Goal: Task Accomplishment & Management: Use online tool/utility

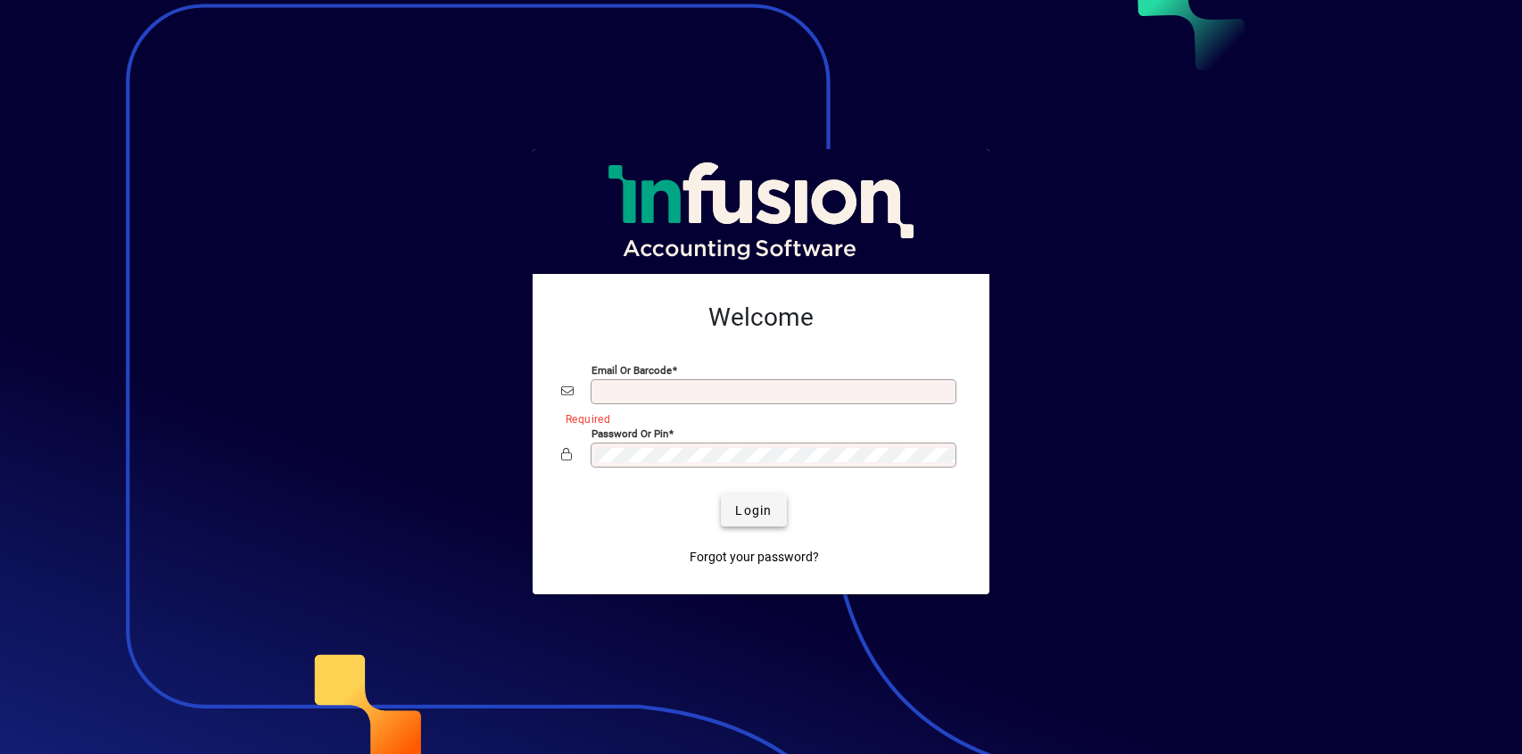
type input "**********"
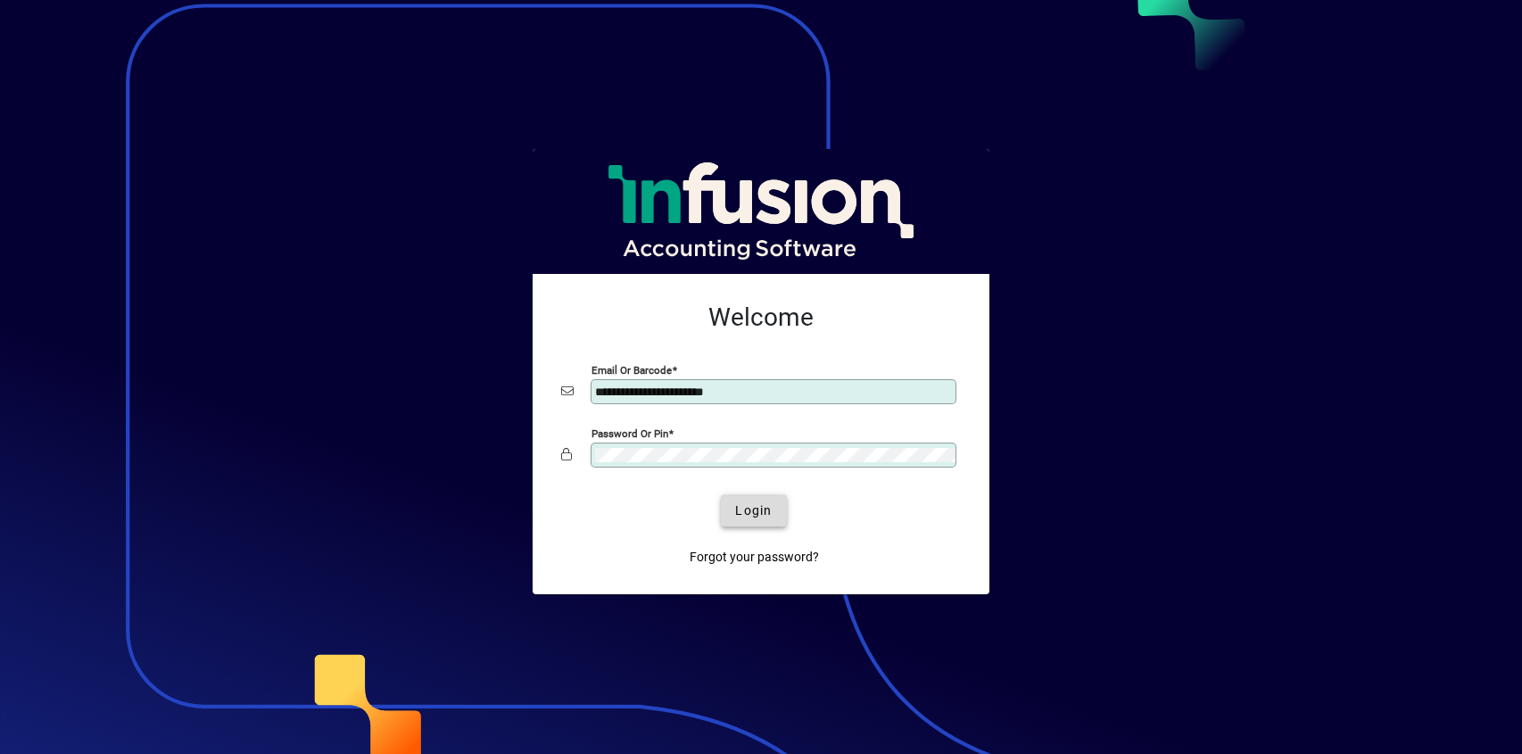
click at [756, 507] on span "Login" at bounding box center [753, 510] width 37 height 19
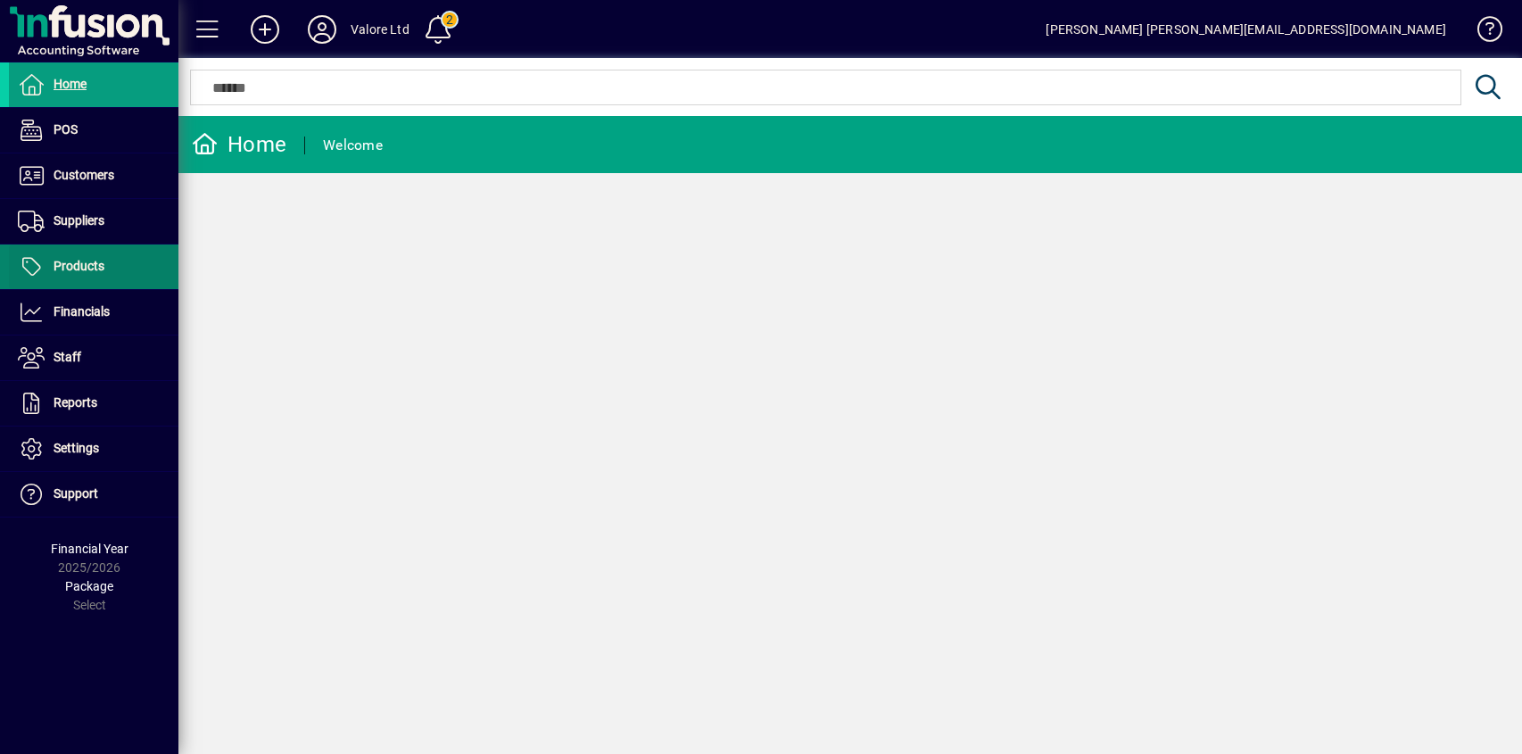
drag, startPoint x: 74, startPoint y: 264, endPoint x: 87, endPoint y: 271, distance: 15.2
click at [75, 265] on span "Products" at bounding box center [79, 266] width 51 height 14
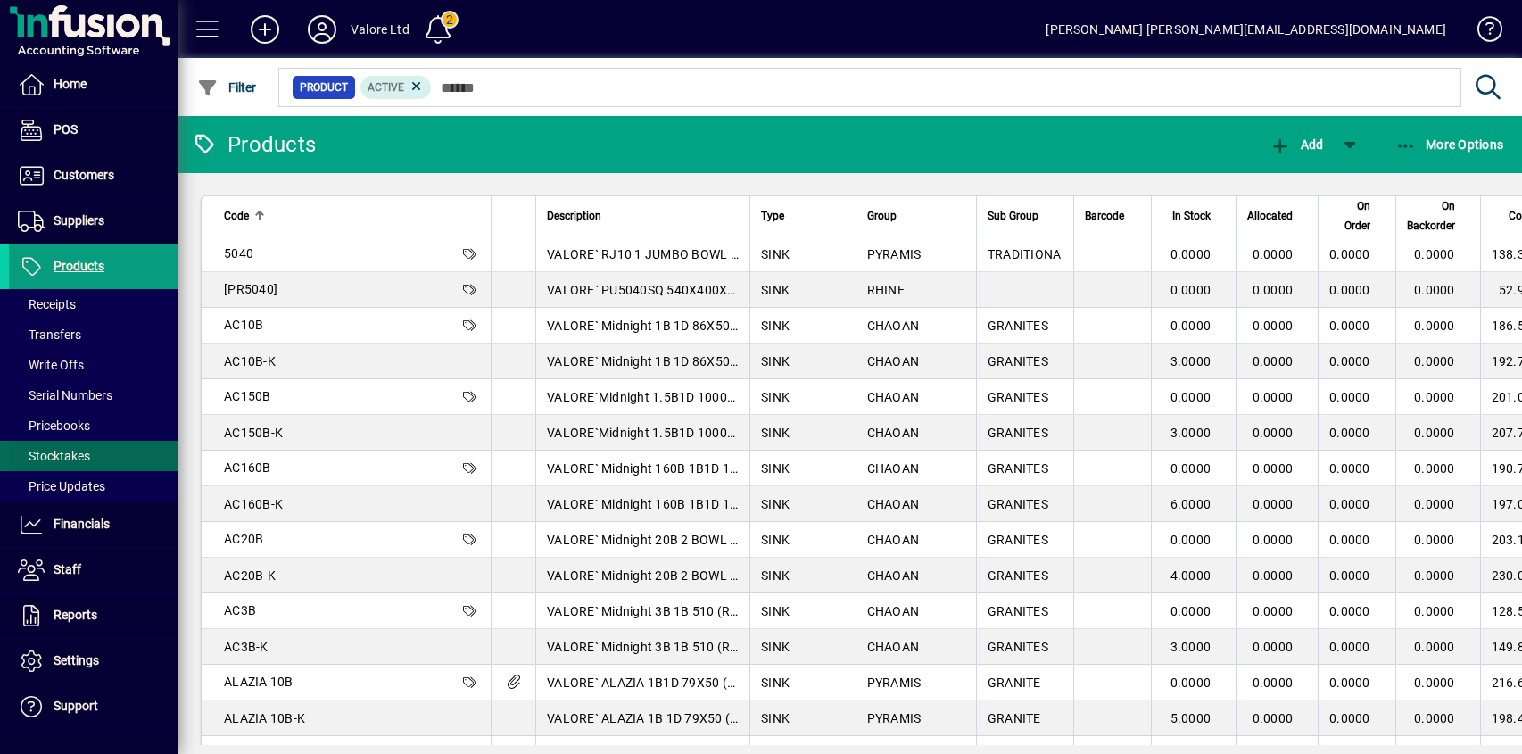
click at [59, 454] on span "Stocktakes" at bounding box center [54, 456] width 72 height 14
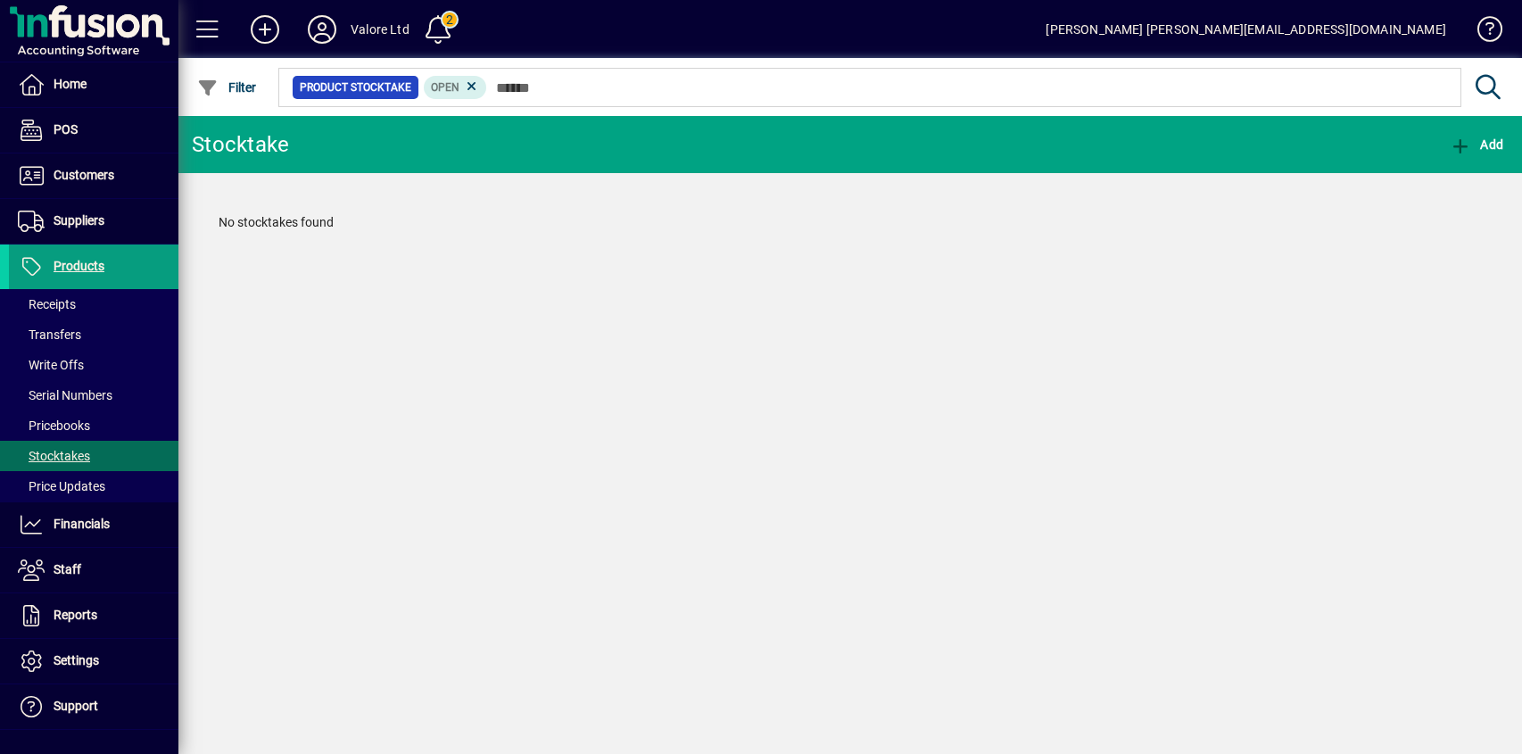
click at [468, 87] on icon at bounding box center [472, 86] width 16 height 16
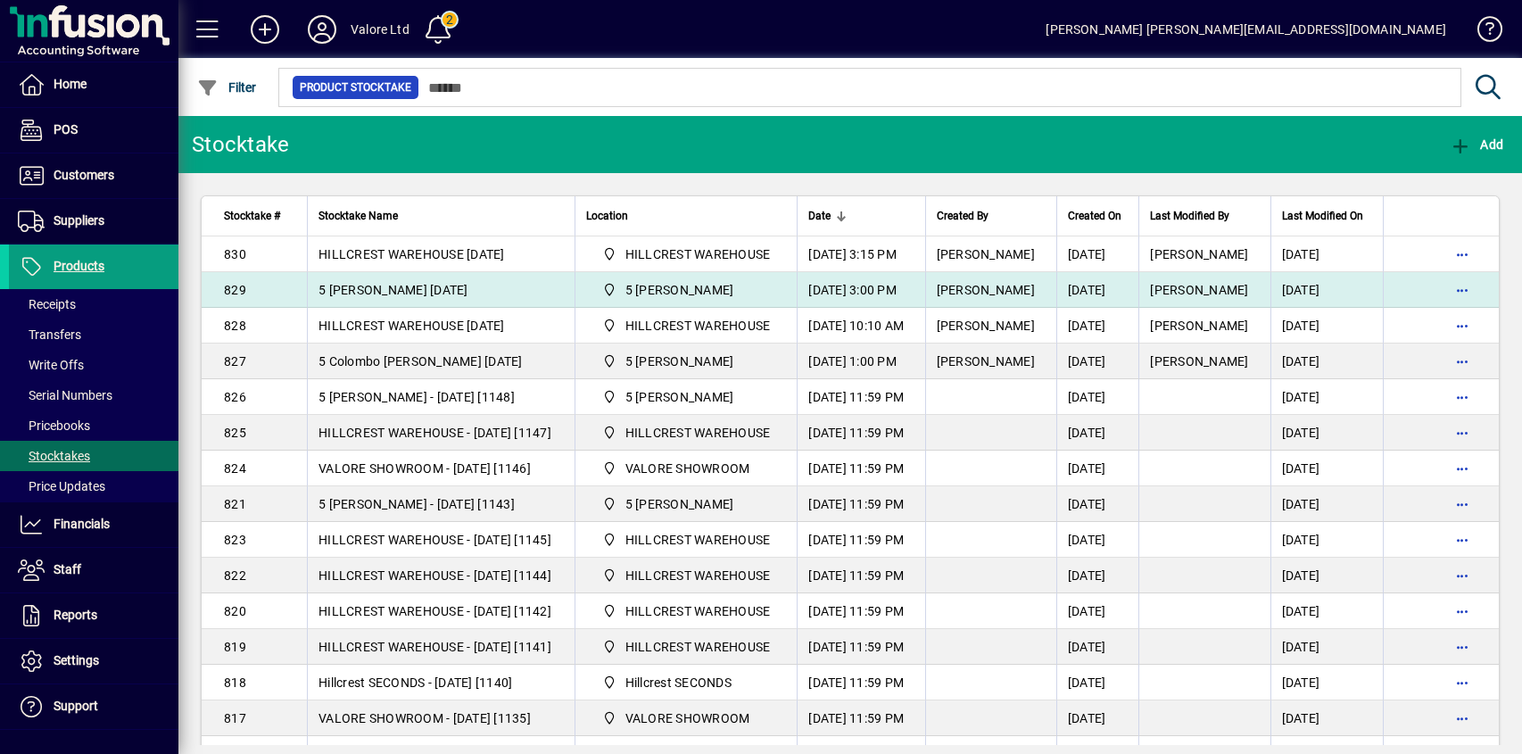
click at [658, 288] on span "5 [PERSON_NAME]" at bounding box center [679, 290] width 109 height 18
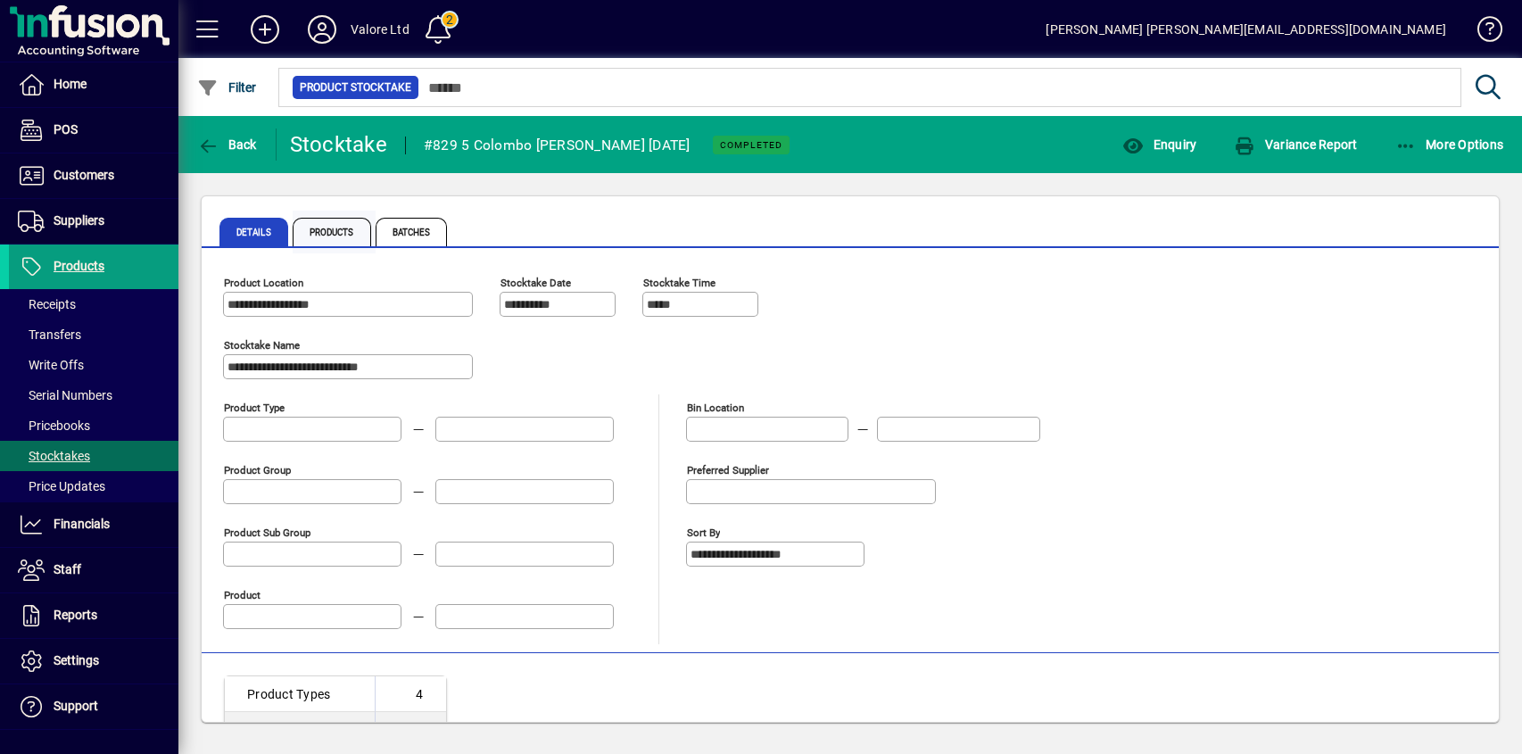
click at [334, 226] on span "Products" at bounding box center [332, 232] width 78 height 29
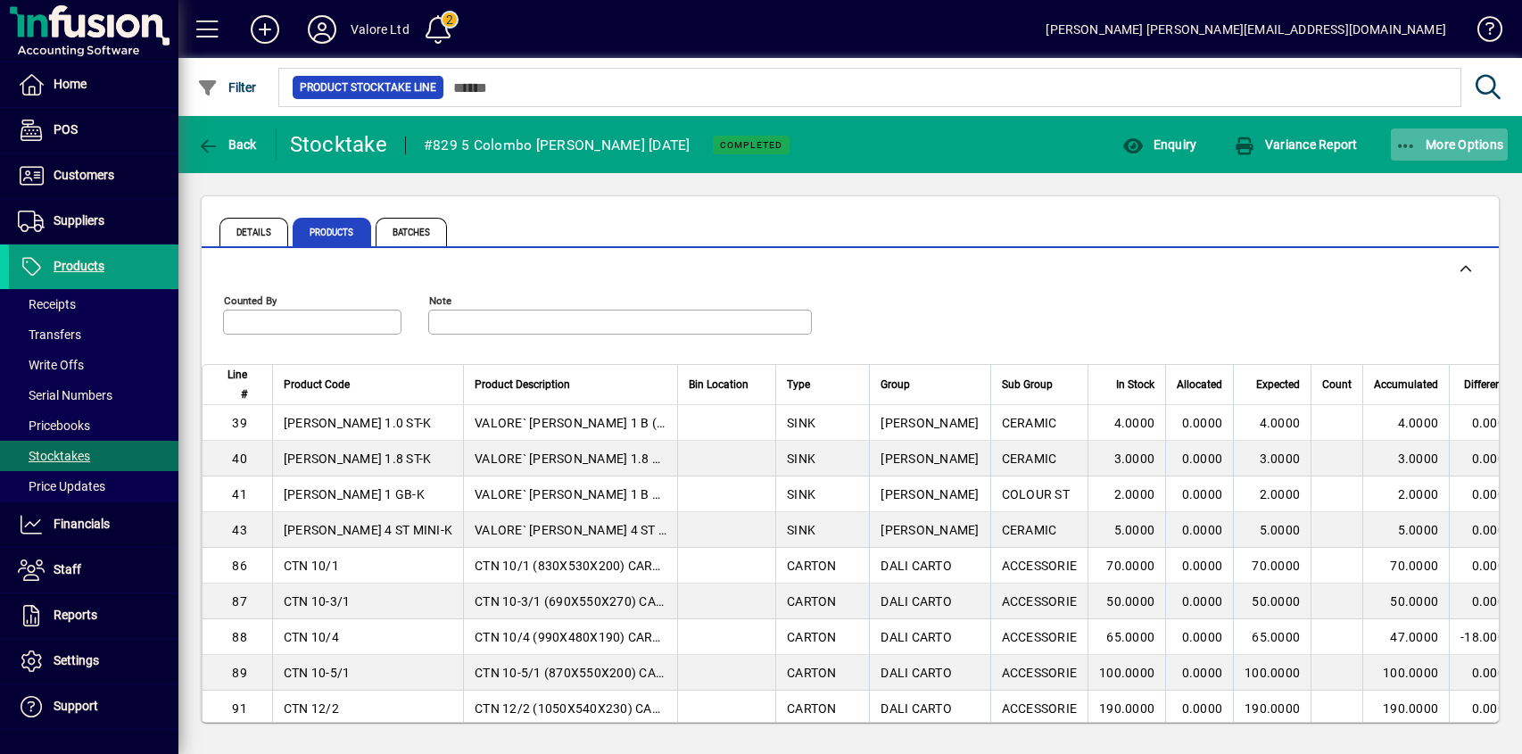
click at [1448, 137] on span "More Options" at bounding box center [1449, 144] width 109 height 14
click at [1223, 317] on div at bounding box center [761, 377] width 1522 height 754
drag, startPoint x: 289, startPoint y: 417, endPoint x: 305, endPoint y: 554, distance: 138.3
click at [399, 597] on td "CTN 10-3/1" at bounding box center [367, 601] width 191 height 36
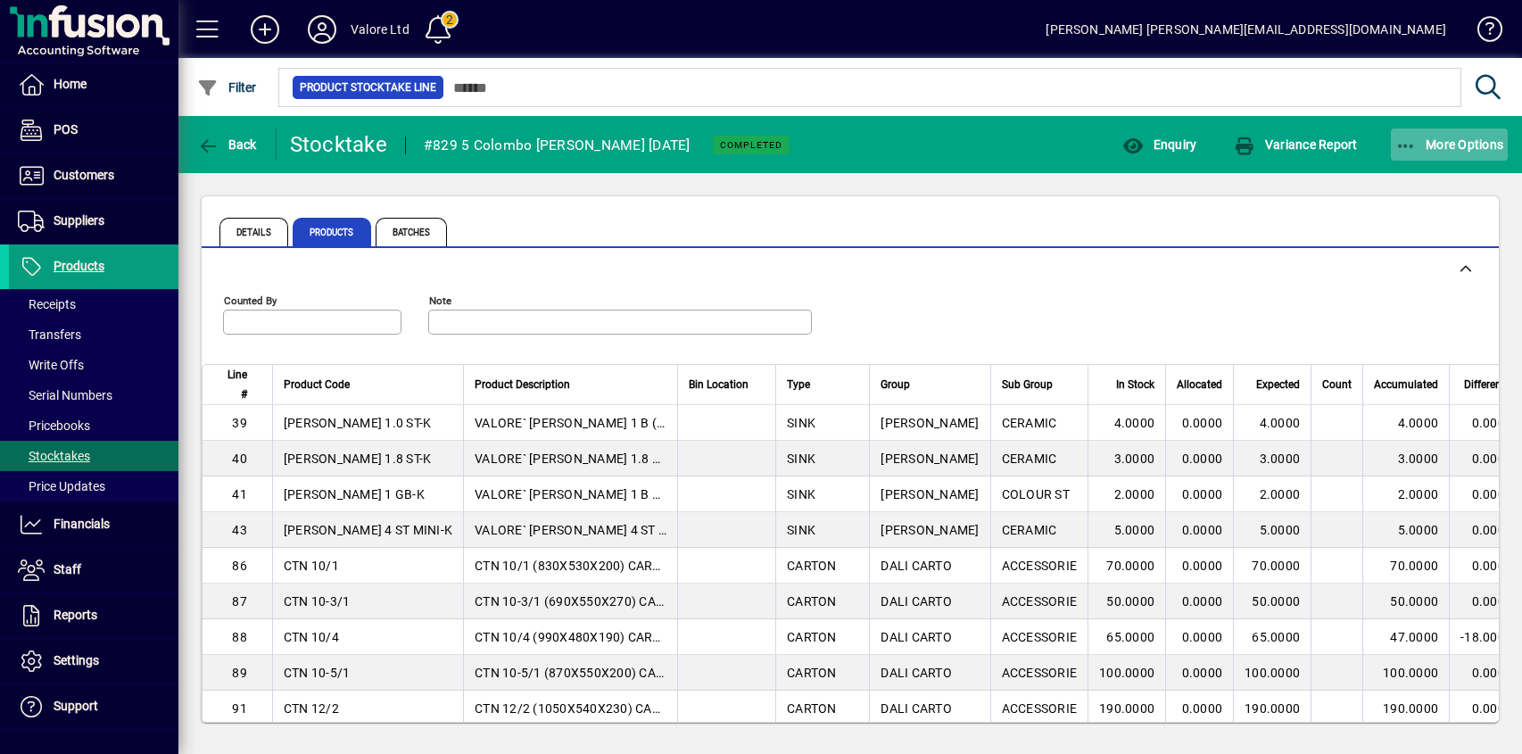
click at [1471, 144] on span "More Options" at bounding box center [1449, 144] width 109 height 14
click at [1469, 143] on div at bounding box center [761, 377] width 1522 height 754
click at [229, 144] on span "Back" at bounding box center [227, 144] width 60 height 14
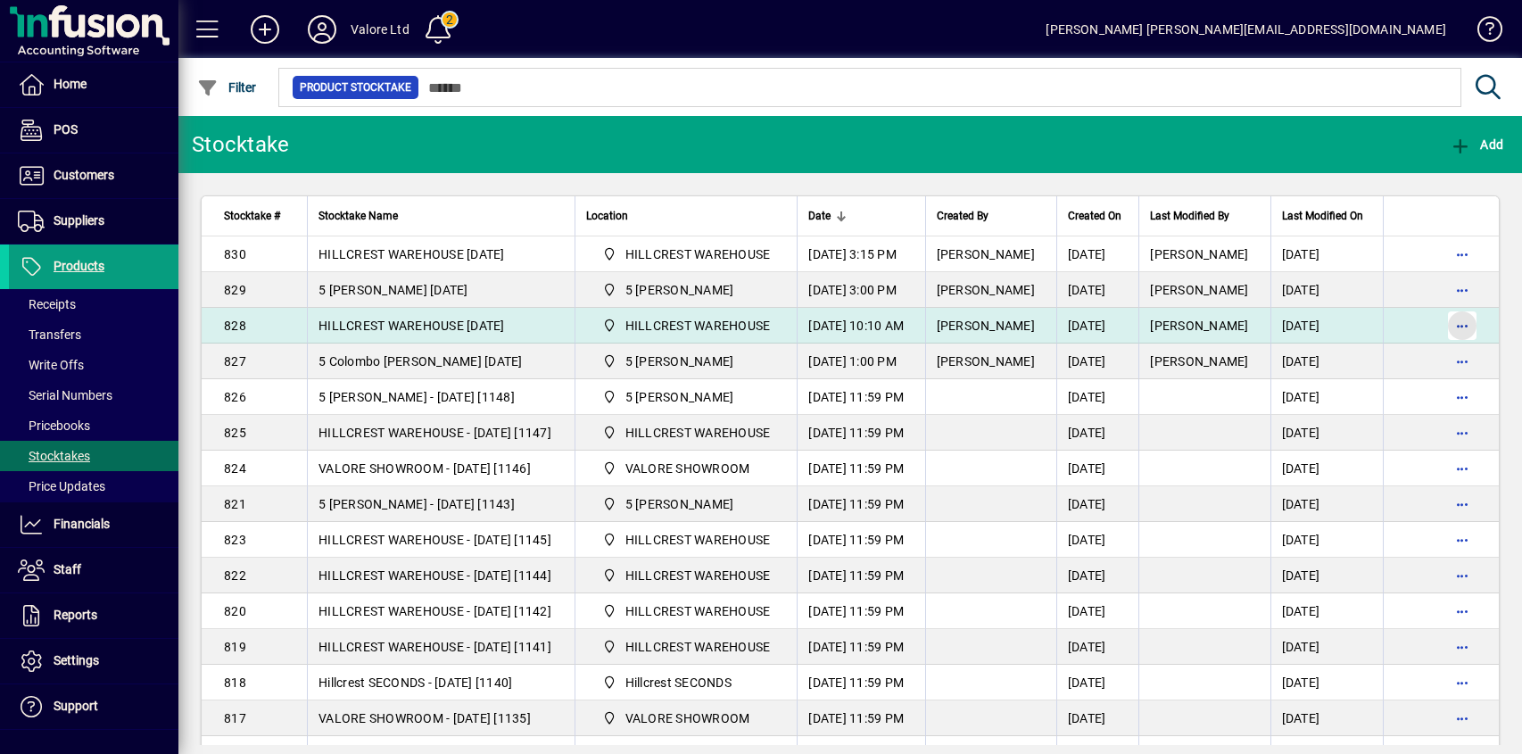
click at [1458, 324] on span "button" at bounding box center [1461, 325] width 43 height 43
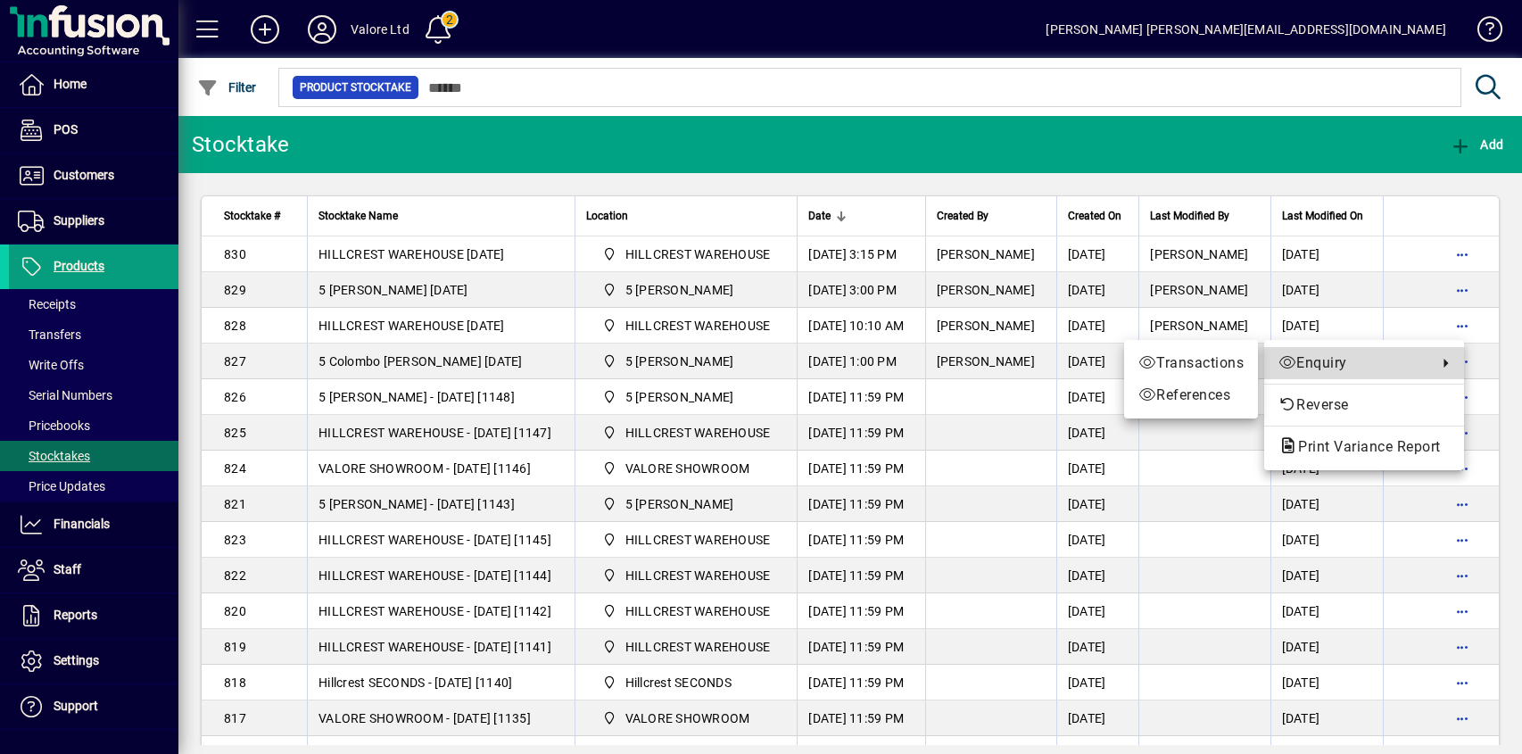
click at [1307, 359] on span "Enquiry" at bounding box center [1353, 362] width 150 height 21
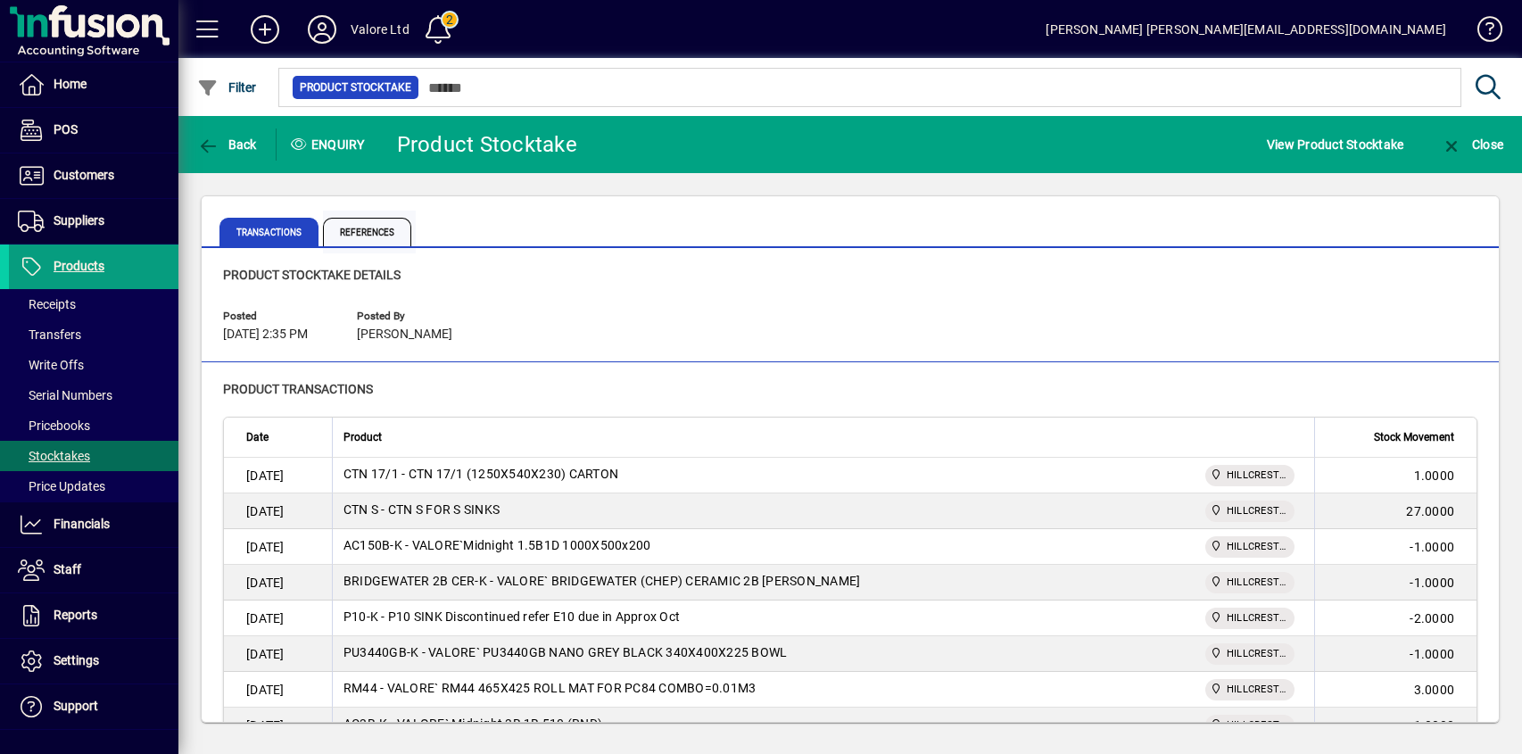
click at [363, 231] on span "References" at bounding box center [367, 232] width 88 height 29
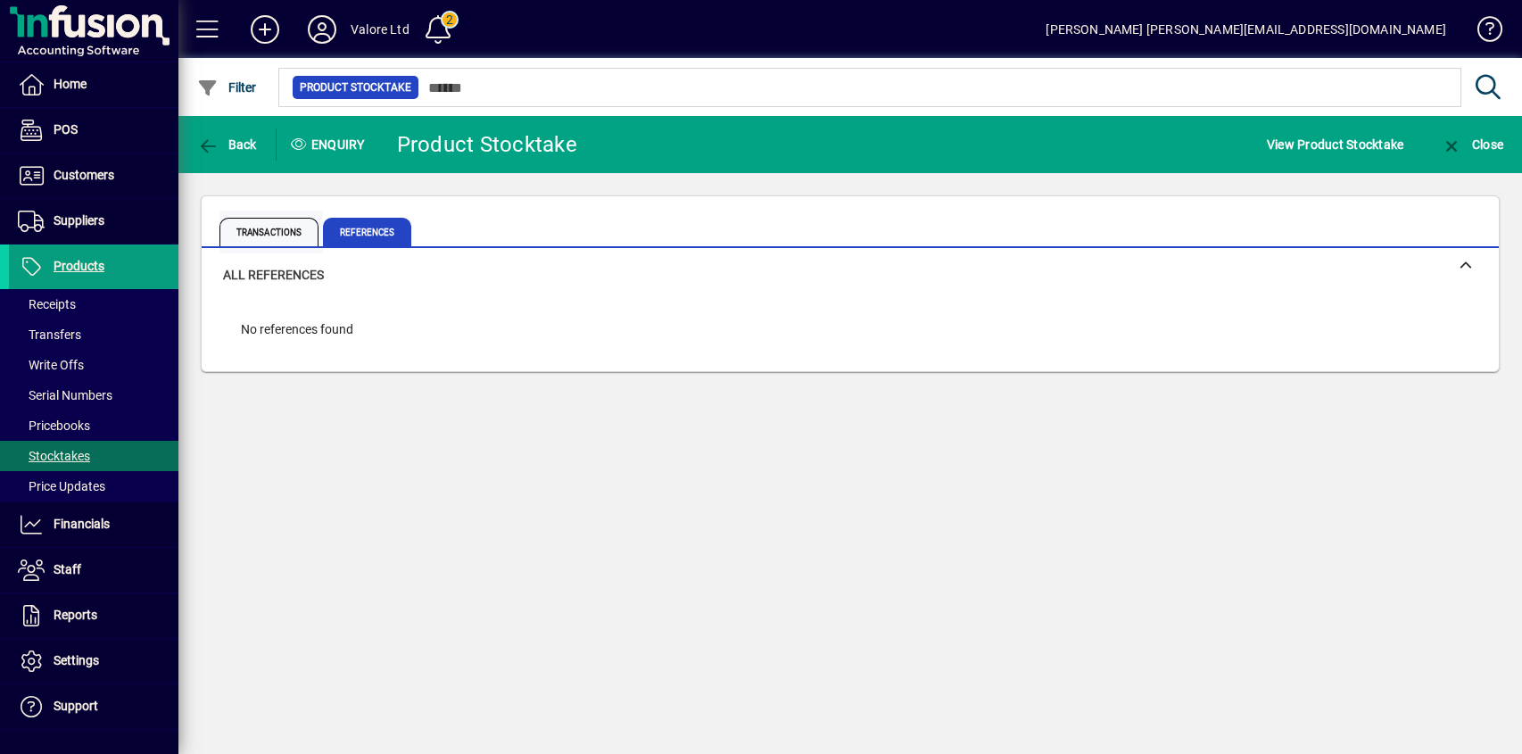
click at [267, 229] on span "Transactions" at bounding box center [268, 232] width 99 height 29
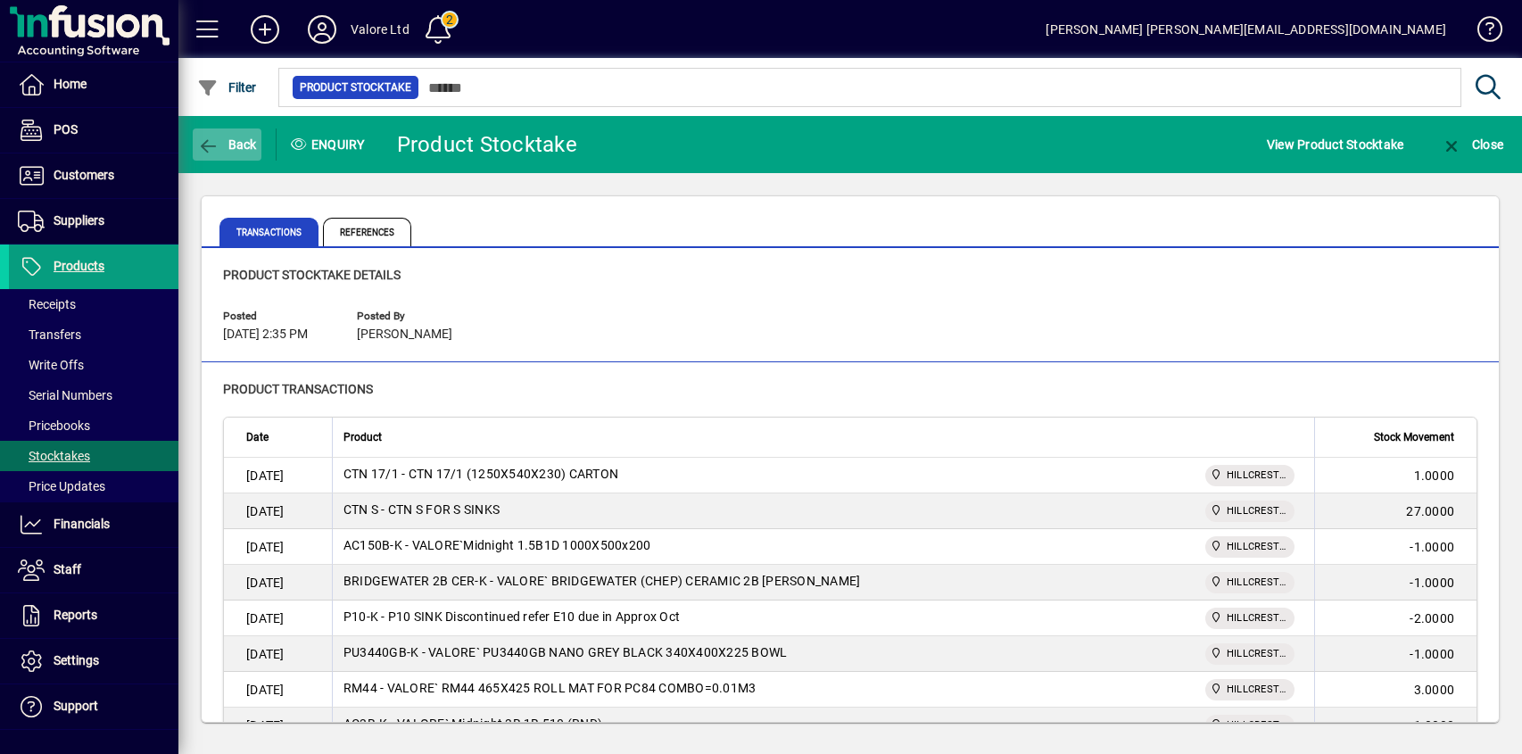
click at [213, 144] on icon "button" at bounding box center [208, 146] width 22 height 18
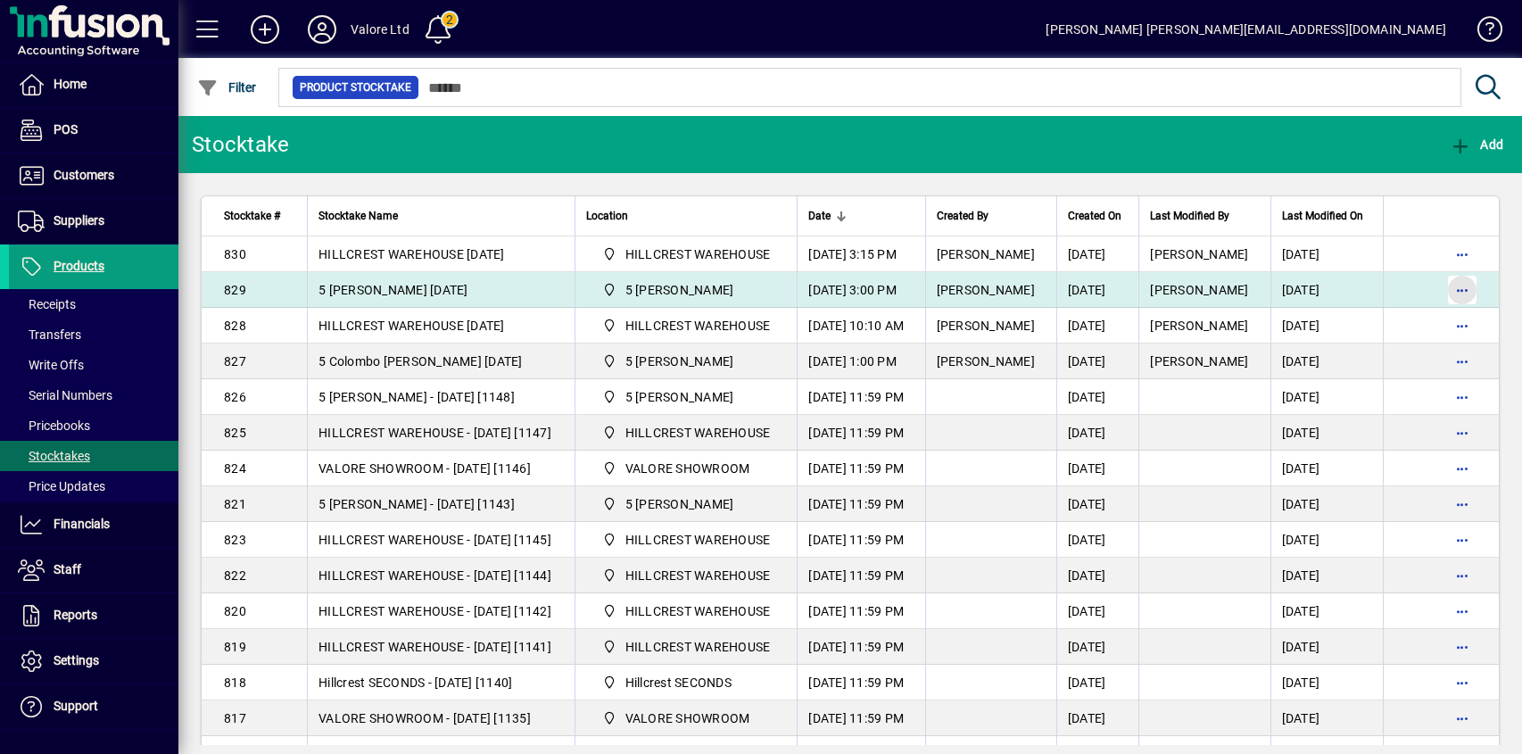
click at [1447, 290] on span "button" at bounding box center [1461, 289] width 43 height 43
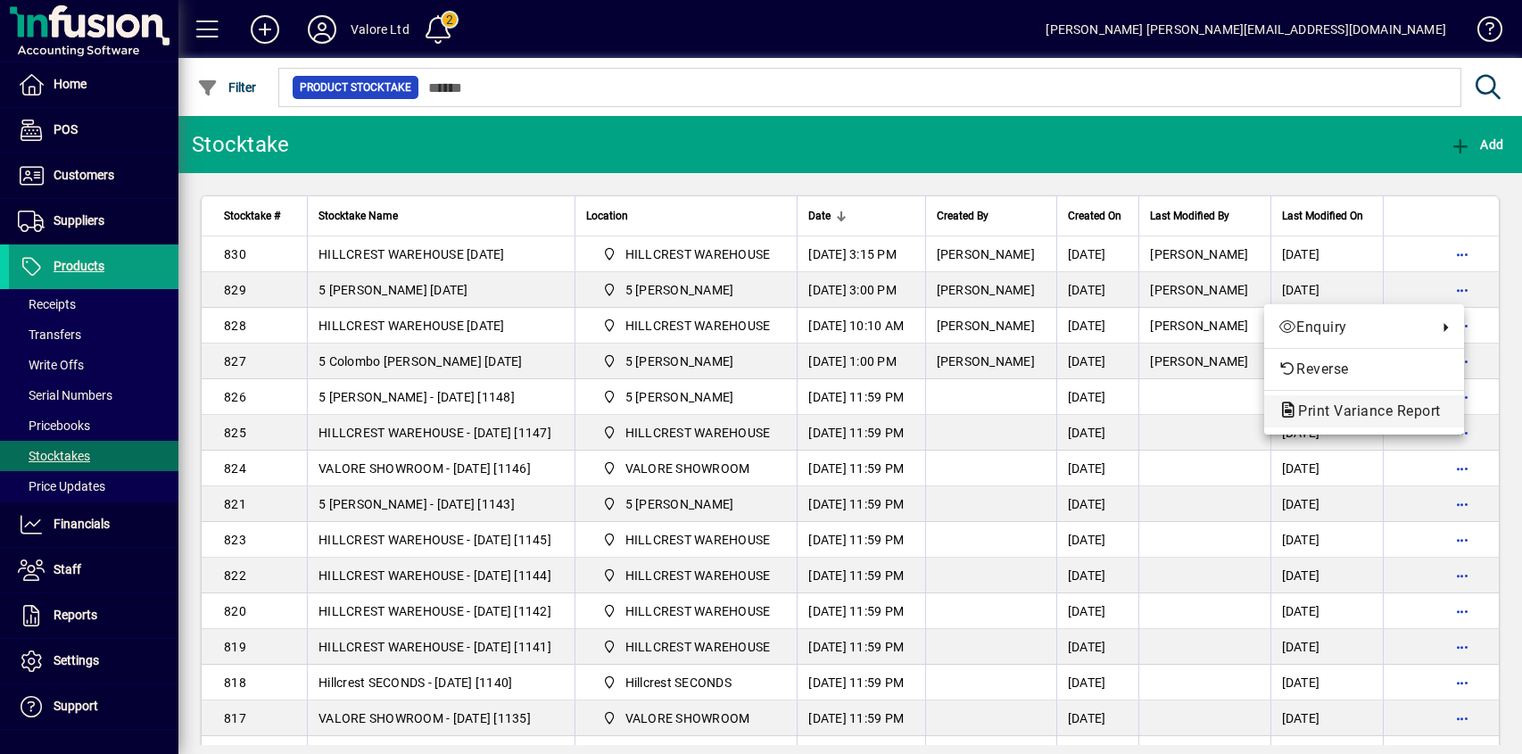
click at [1327, 408] on span "Print Variance Report" at bounding box center [1363, 410] width 171 height 17
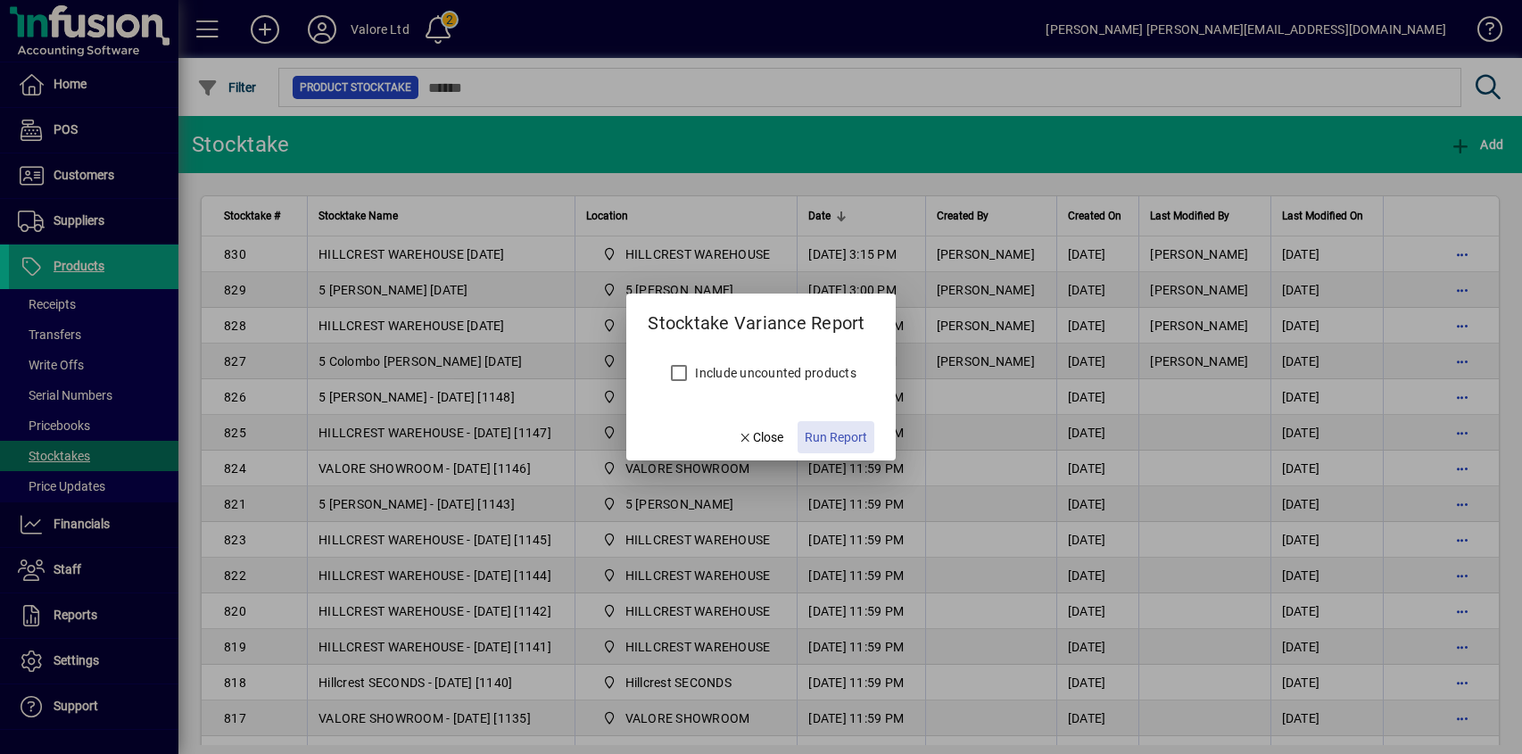
click at [844, 436] on span "Run Report" at bounding box center [835, 437] width 62 height 19
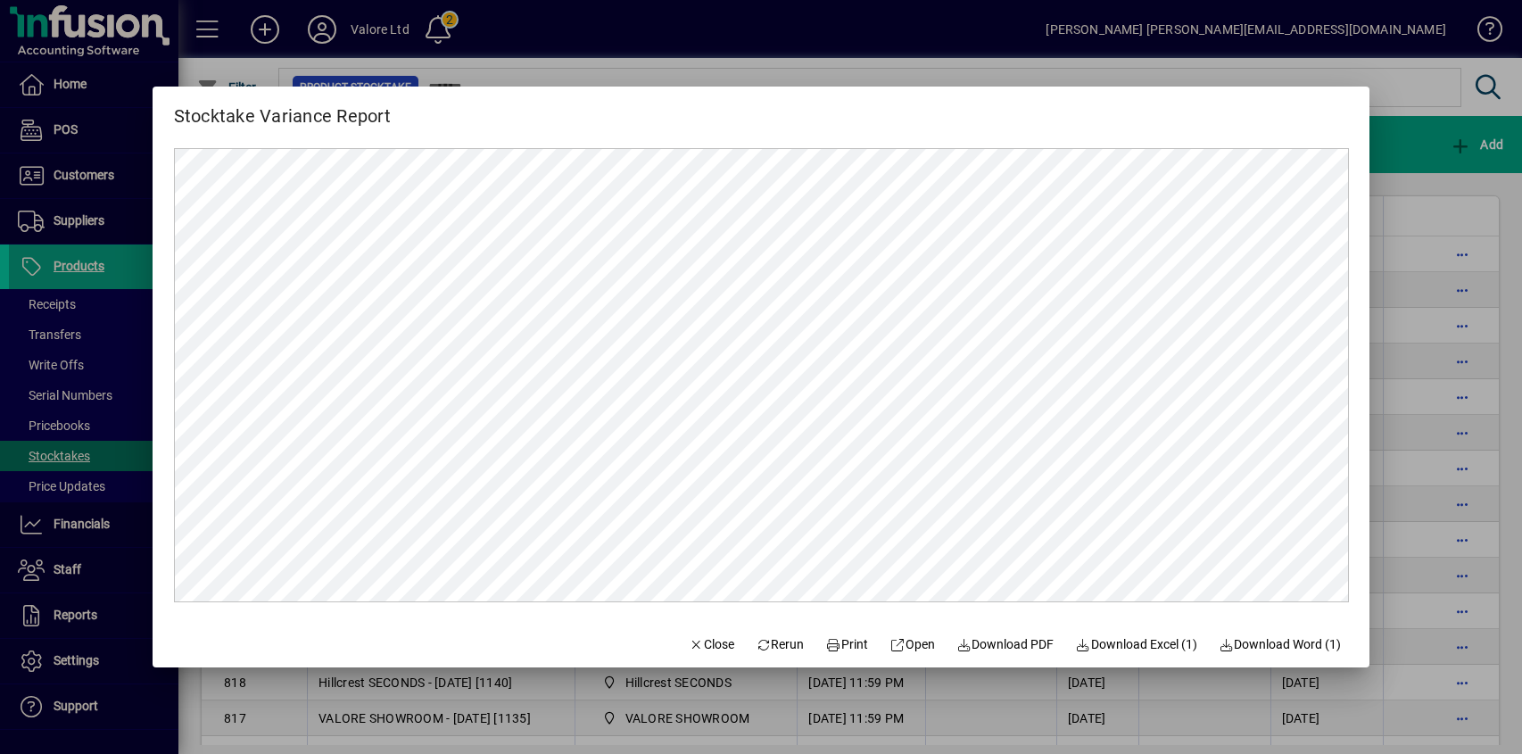
click at [1429, 185] on div at bounding box center [761, 377] width 1522 height 754
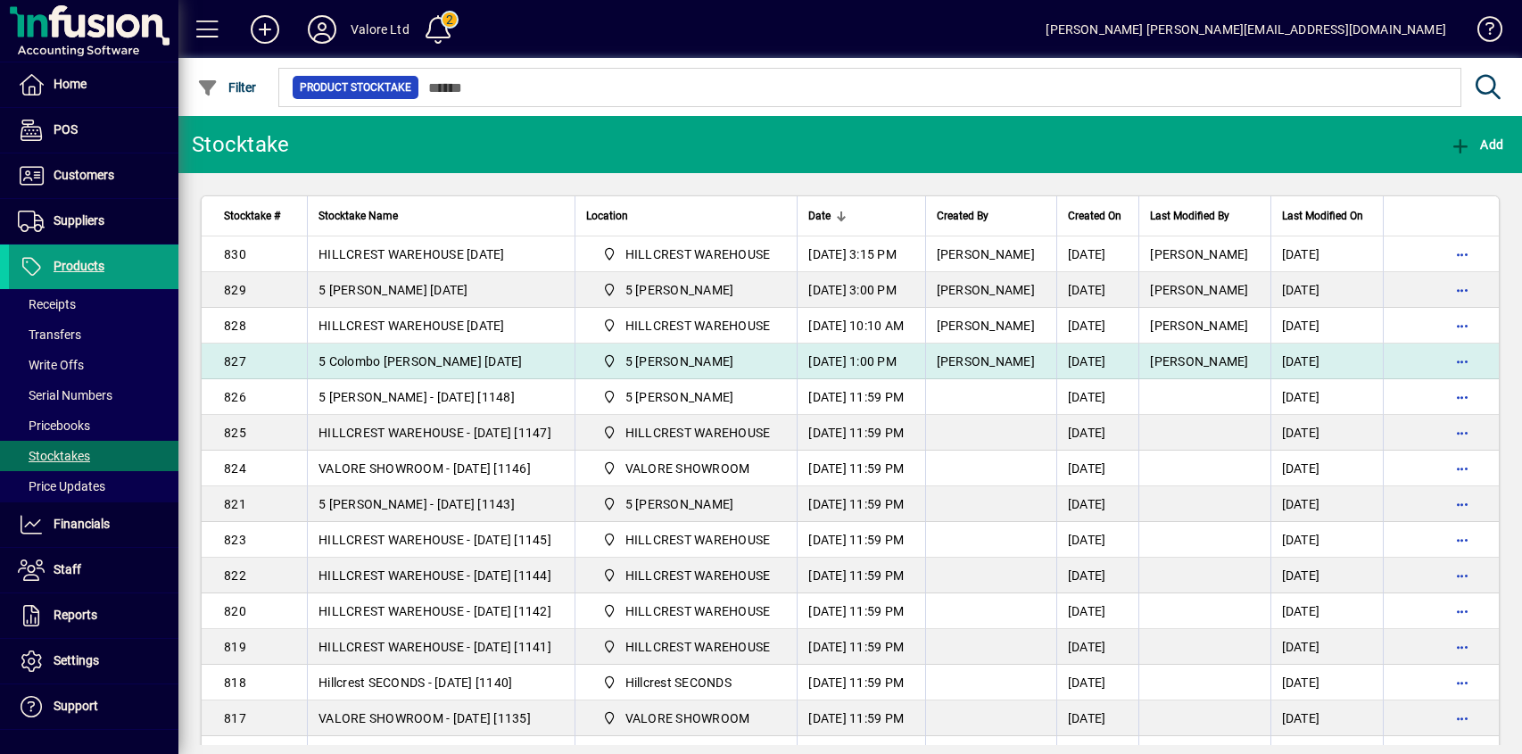
click at [1110, 358] on td "[DATE]" at bounding box center [1097, 361] width 83 height 36
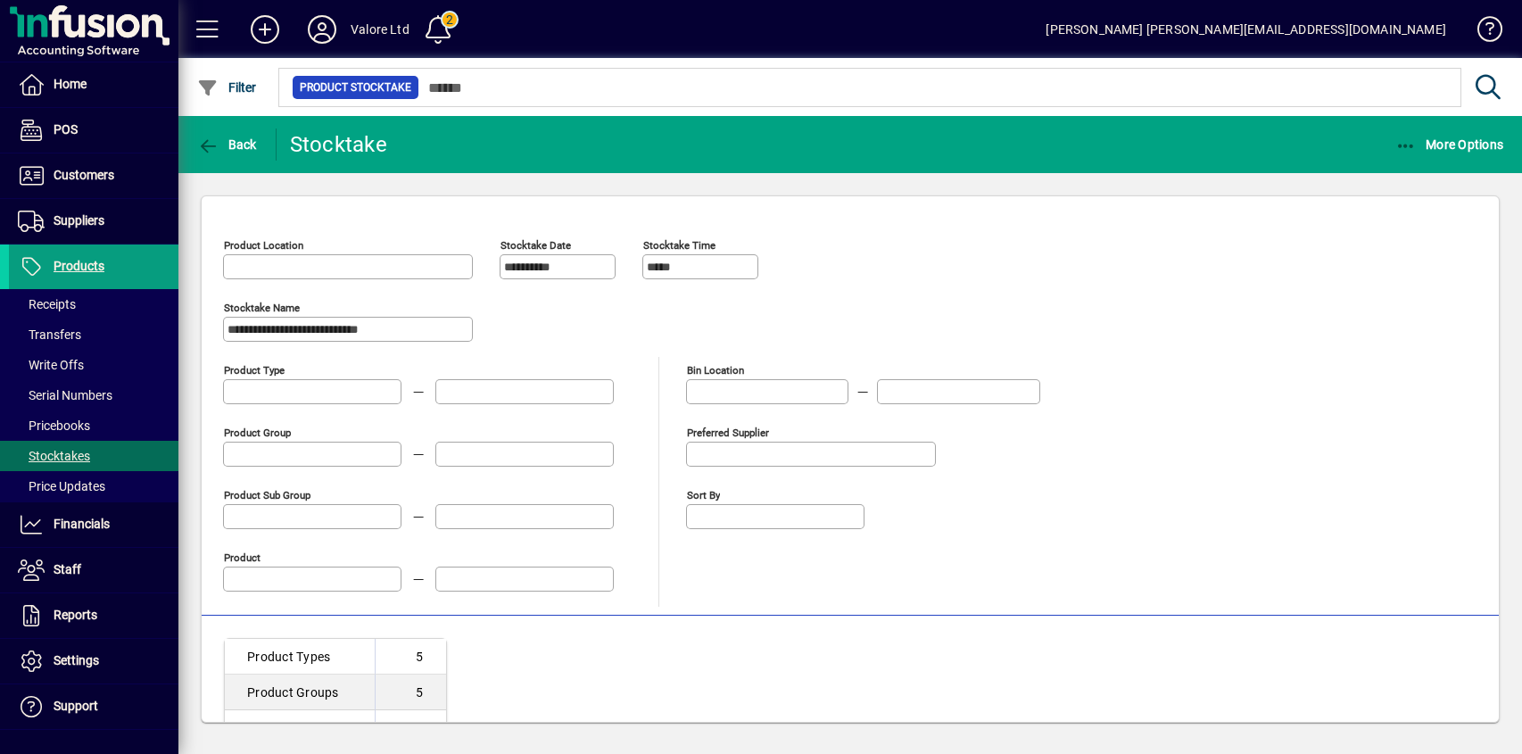
type input "**********"
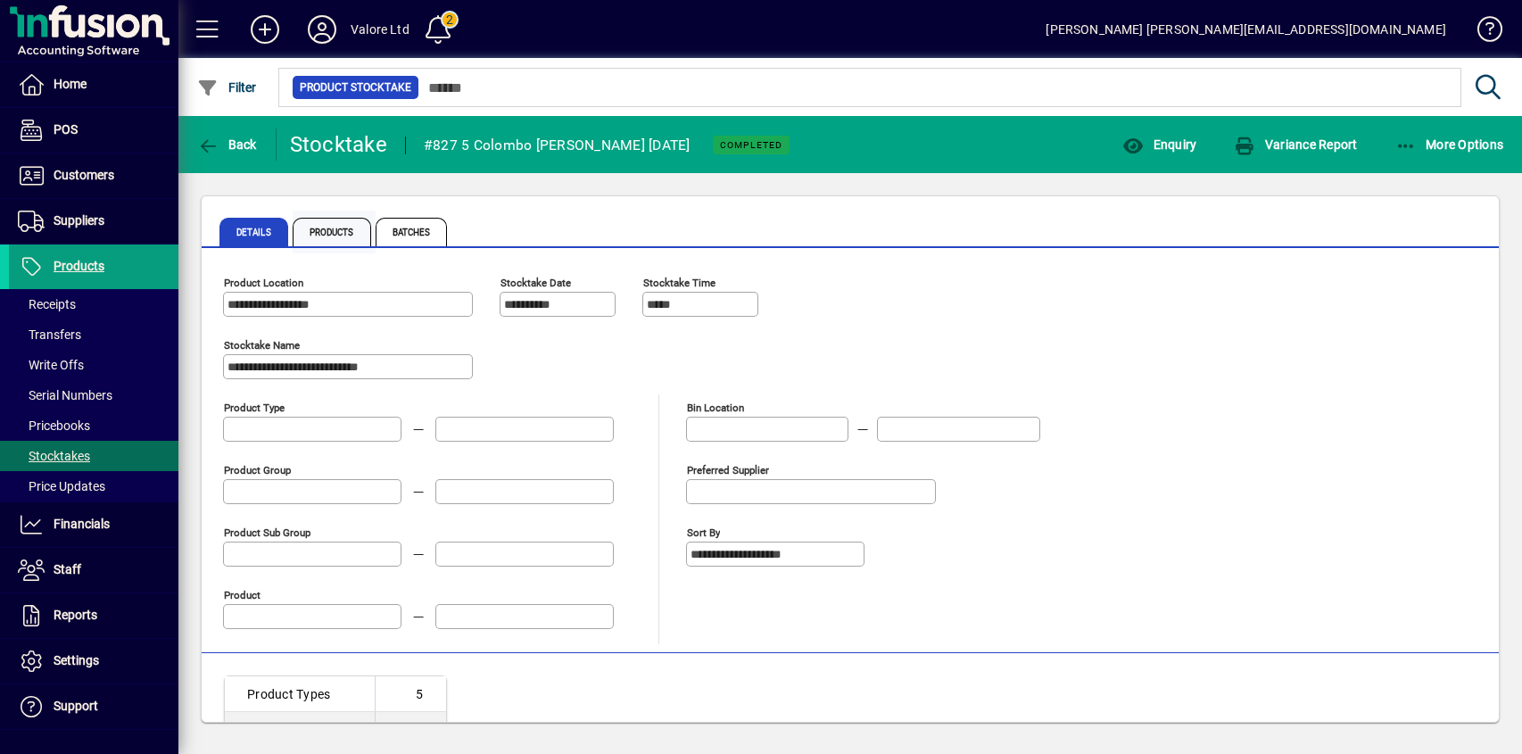
click at [343, 232] on span "Products" at bounding box center [332, 232] width 78 height 29
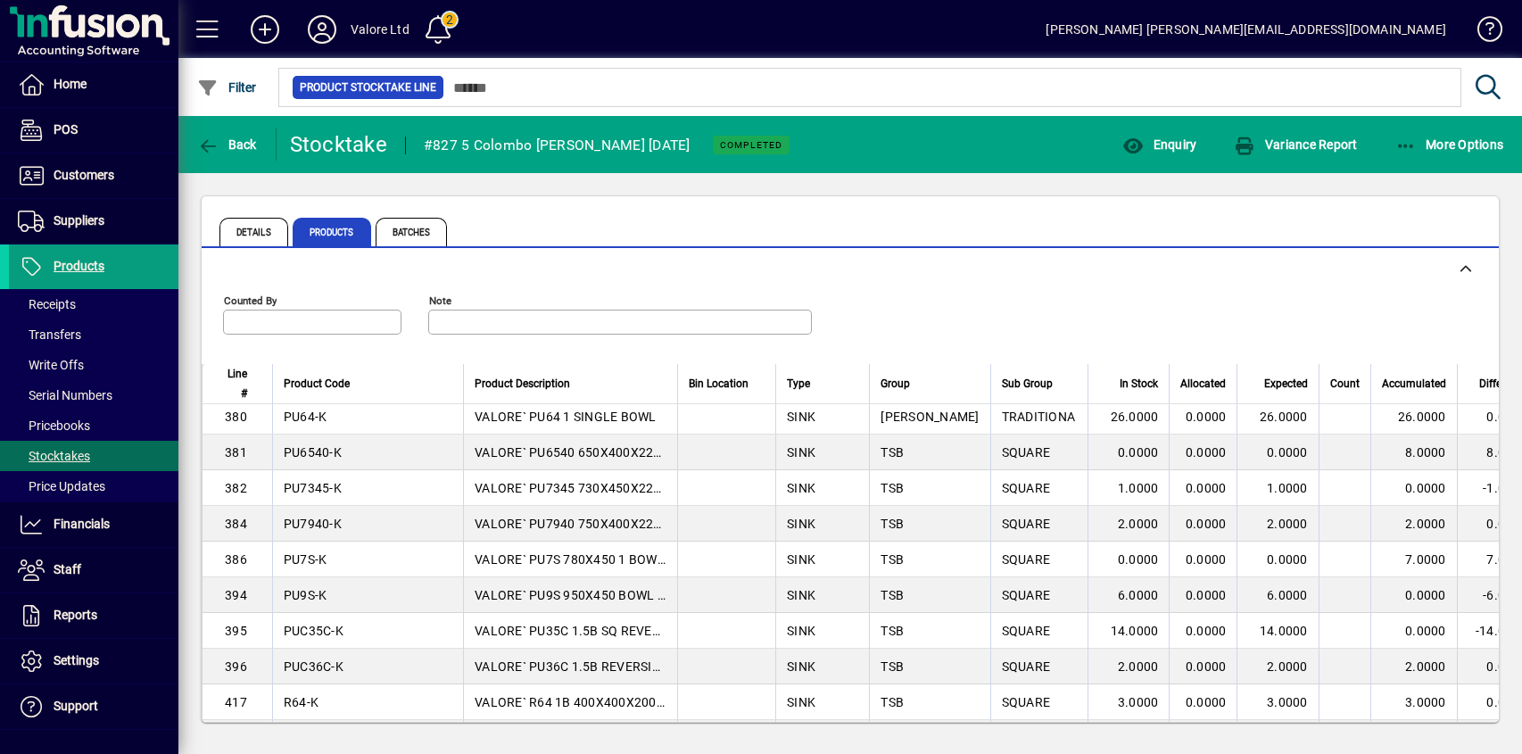
scroll to position [3360, 0]
